Goal: Navigation & Orientation: Find specific page/section

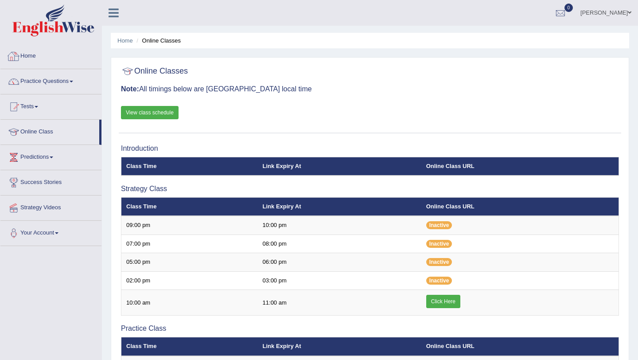
click at [134, 108] on link "View class schedule" at bounding box center [150, 112] width 58 height 13
click at [28, 58] on link "Home" at bounding box center [50, 55] width 101 height 22
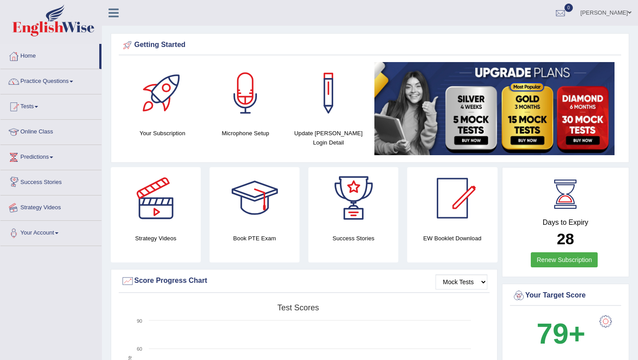
click at [42, 206] on link "Strategy Videos" at bounding box center [50, 206] width 101 height 22
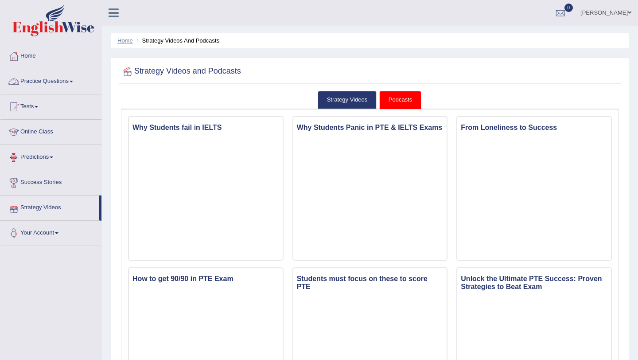
click at [127, 41] on link "Home" at bounding box center [125, 40] width 16 height 7
